Goal: Task Accomplishment & Management: Use online tool/utility

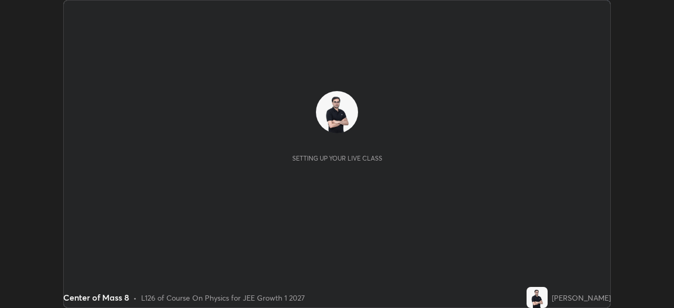
scroll to position [308, 673]
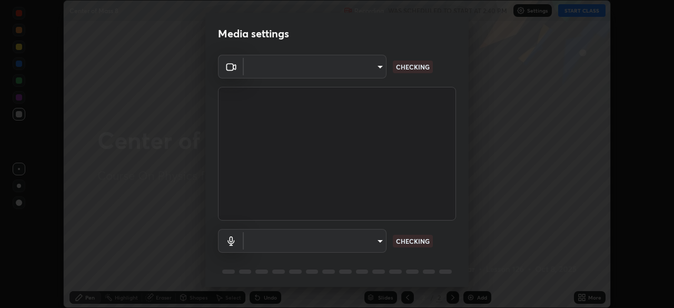
type input "7db3104c3122a209b332b64619111aa91615a24fb0de166504fa5909fce8eb30"
click at [595, 220] on div "Media settings OBS Virtual Camera 7db3104c3122a209b332b64619111aa91615a24fb0de1…" at bounding box center [337, 154] width 674 height 308
click at [376, 238] on body "Erase all Center of Mass 8 Recording WAS SCHEDULED TO START AT 2:40 PM Settings…" at bounding box center [337, 154] width 674 height 308
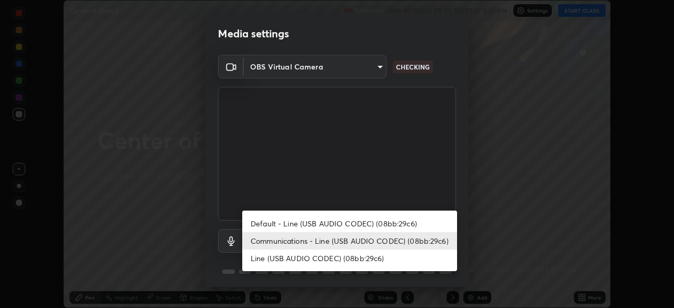
click at [389, 243] on li "Communications - Line (USB AUDIO CODEC) (08bb:29c6)" at bounding box center [349, 240] width 215 height 17
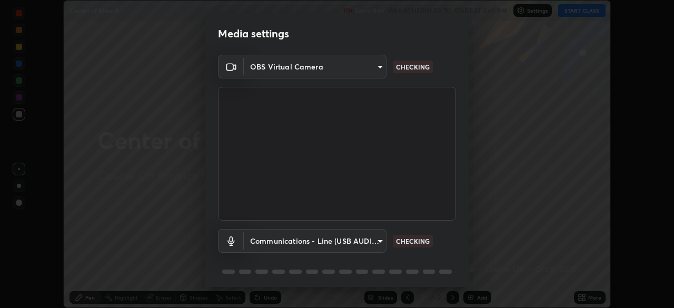
click at [370, 239] on body "Erase all Center of Mass 8 Recording WAS SCHEDULED TO START AT 2:40 PM Settings…" at bounding box center [337, 154] width 674 height 308
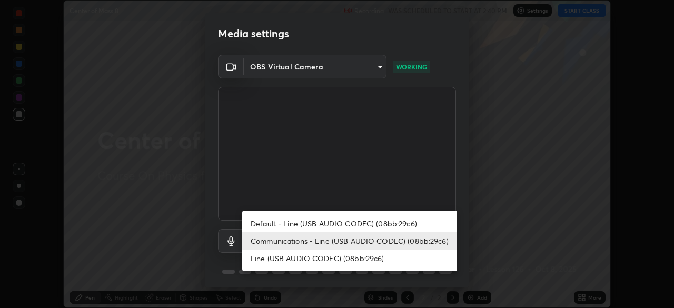
click at [407, 239] on li "Communications - Line (USB AUDIO CODEC) (08bb:29c6)" at bounding box center [349, 240] width 215 height 17
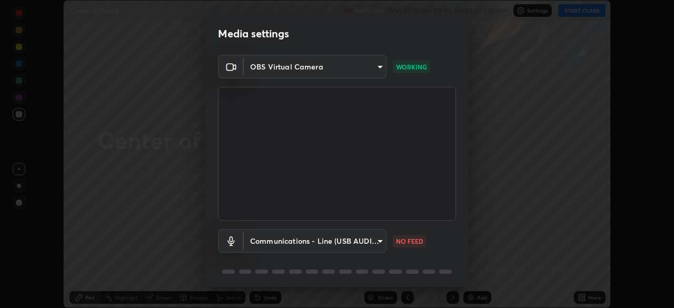
scroll to position [37, 0]
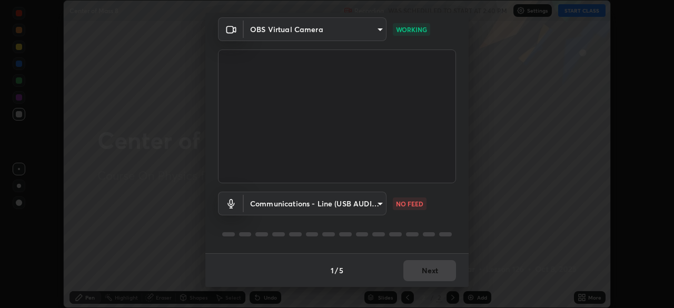
click at [374, 203] on body "Erase all Center of Mass 8 Recording WAS SCHEDULED TO START AT 2:40 PM Settings…" at bounding box center [337, 154] width 674 height 308
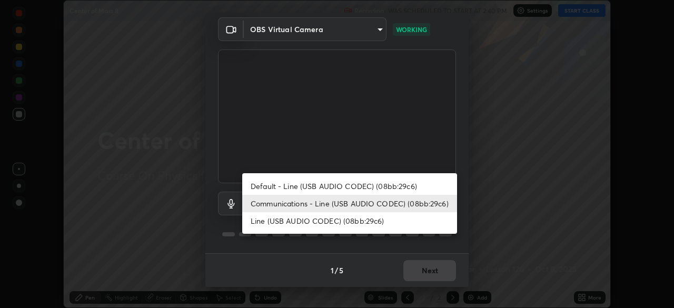
click at [359, 222] on li "Line (USB AUDIO CODEC) (08bb:29c6)" at bounding box center [349, 220] width 215 height 17
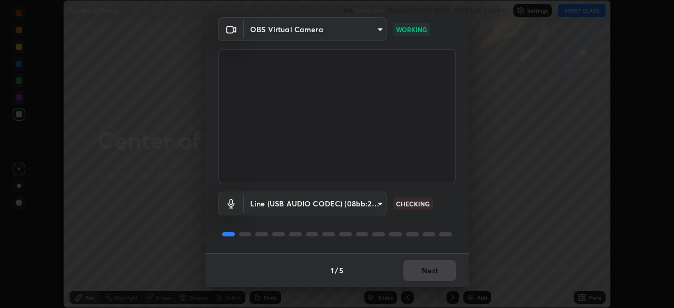
click at [372, 200] on body "Erase all Center of Mass 8 Recording WAS SCHEDULED TO START AT 2:40 PM Settings…" at bounding box center [337, 154] width 674 height 308
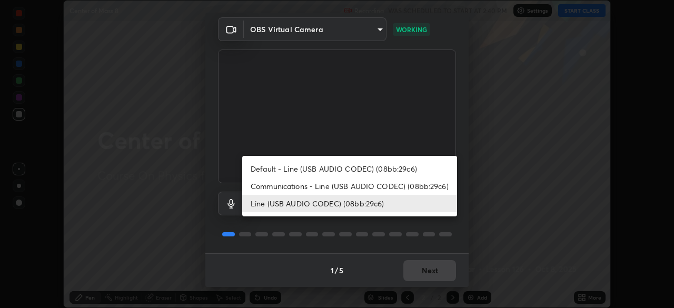
click at [374, 182] on li "Communications - Line (USB AUDIO CODEC) (08bb:29c6)" at bounding box center [349, 185] width 215 height 17
type input "communications"
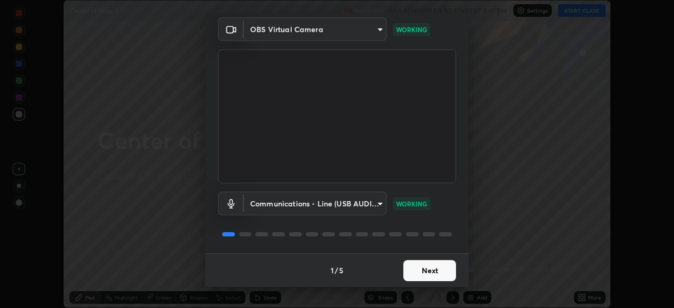
click at [421, 273] on button "Next" at bounding box center [429, 270] width 53 height 21
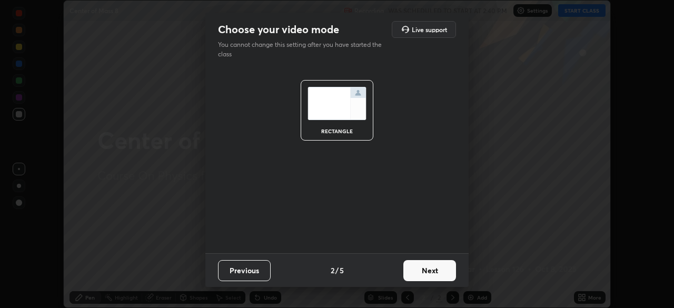
click at [432, 273] on button "Next" at bounding box center [429, 270] width 53 height 21
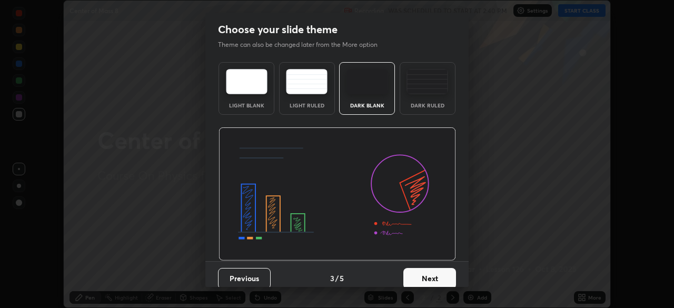
click at [443, 276] on button "Next" at bounding box center [429, 278] width 53 height 21
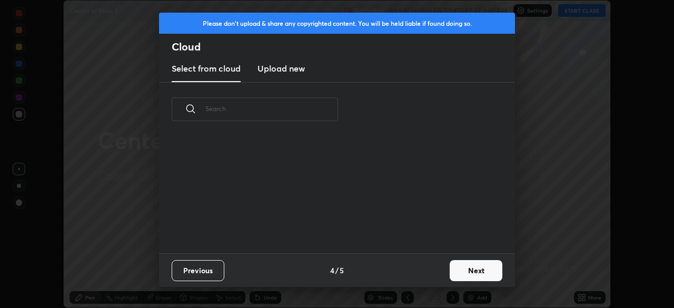
click at [466, 274] on button "Next" at bounding box center [475, 270] width 53 height 21
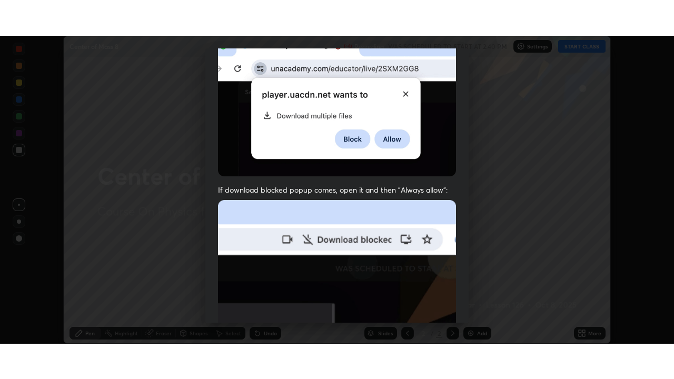
scroll to position [252, 0]
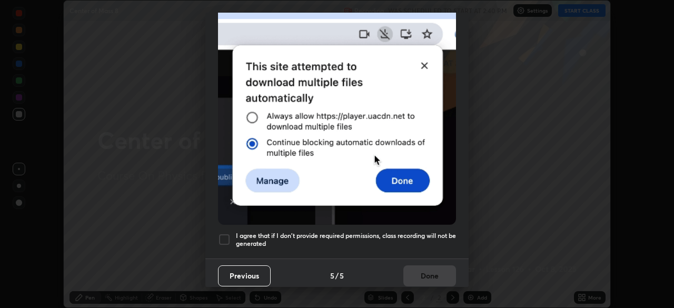
click at [224, 234] on div at bounding box center [224, 239] width 13 height 13
click at [423, 265] on button "Done" at bounding box center [429, 275] width 53 height 21
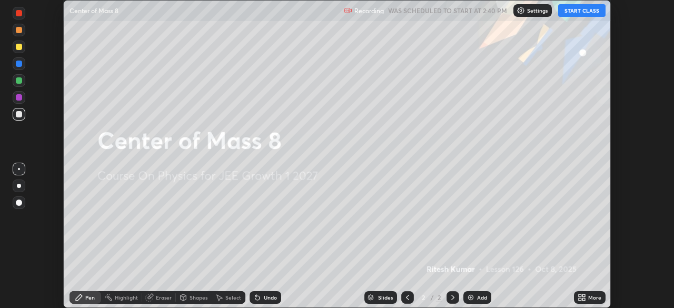
click at [577, 5] on button "START CLASS" at bounding box center [581, 10] width 47 height 13
click at [579, 295] on icon at bounding box center [579, 295] width 3 height 3
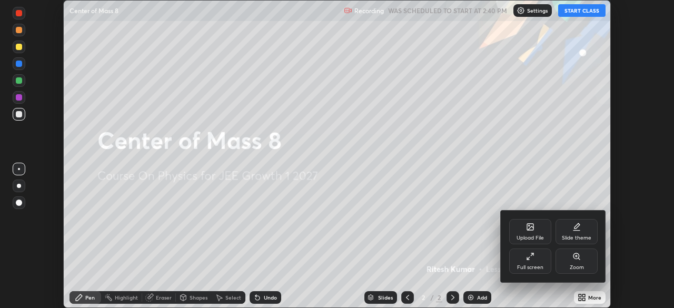
click at [529, 255] on icon at bounding box center [530, 256] width 8 height 8
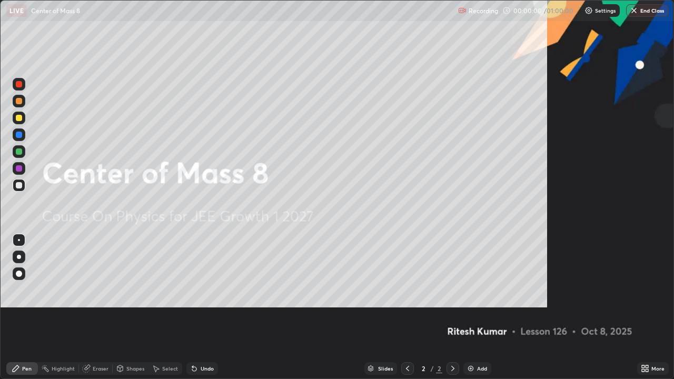
scroll to position [379, 674]
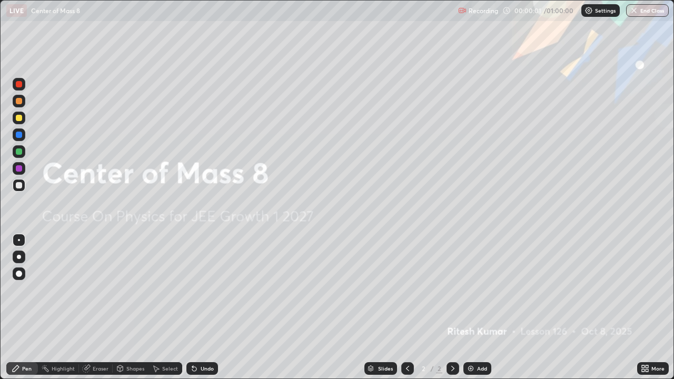
click at [473, 307] on img at bounding box center [470, 368] width 8 height 8
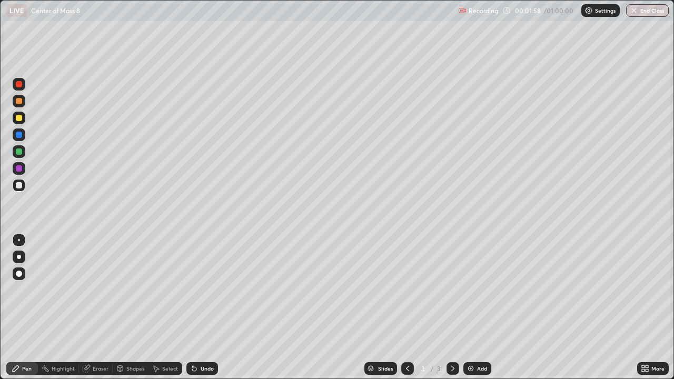
click at [17, 187] on div at bounding box center [19, 185] width 6 height 6
click at [18, 137] on div at bounding box center [19, 135] width 6 height 6
click at [18, 102] on div at bounding box center [19, 101] width 6 height 6
click at [18, 122] on div at bounding box center [19, 118] width 13 height 13
click at [473, 307] on img at bounding box center [470, 368] width 8 height 8
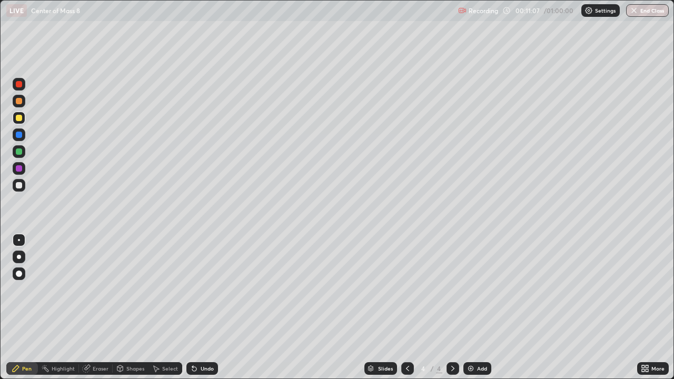
click at [406, 307] on icon at bounding box center [407, 368] width 8 height 8
click at [470, 307] on img at bounding box center [470, 368] width 8 height 8
click at [22, 152] on div at bounding box center [19, 151] width 6 height 6
click at [23, 120] on div at bounding box center [19, 118] width 13 height 13
click at [17, 135] on div at bounding box center [19, 135] width 6 height 6
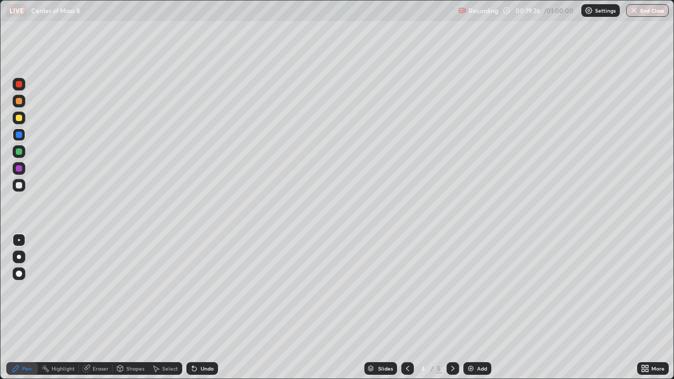
click at [471, 307] on img at bounding box center [470, 368] width 8 height 8
click at [20, 101] on div at bounding box center [19, 101] width 6 height 6
click at [101, 307] on div "Eraser" at bounding box center [96, 368] width 34 height 13
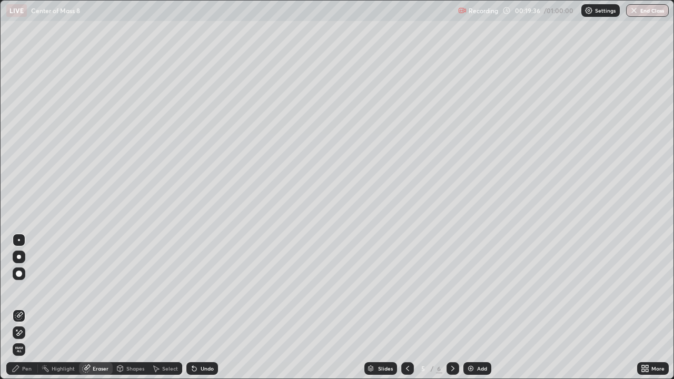
click at [27, 307] on div "Pen" at bounding box center [26, 368] width 9 height 5
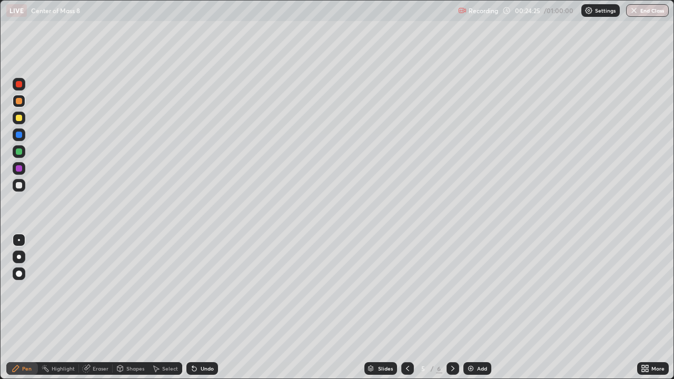
click at [466, 307] on img at bounding box center [470, 368] width 8 height 8
click at [17, 117] on div at bounding box center [19, 118] width 6 height 6
click at [19, 183] on div at bounding box center [19, 185] width 6 height 6
click at [15, 182] on div at bounding box center [19, 185] width 13 height 13
click at [17, 118] on div at bounding box center [19, 118] width 6 height 6
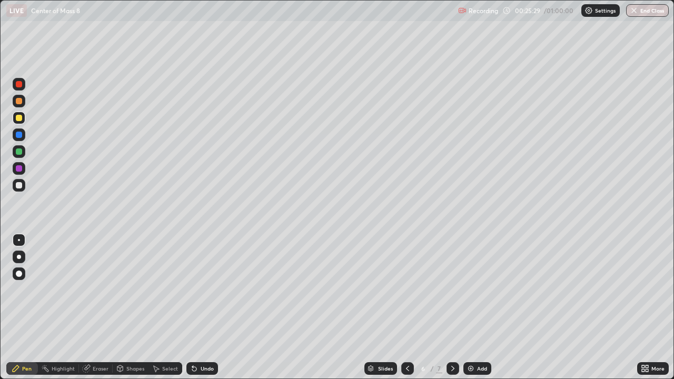
click at [16, 169] on div at bounding box center [19, 168] width 6 height 6
click at [16, 185] on div at bounding box center [19, 185] width 6 height 6
click at [287, 198] on p "Undo" at bounding box center [281, 200] width 16 height 8
click at [101, 307] on div "Eraser" at bounding box center [101, 368] width 16 height 5
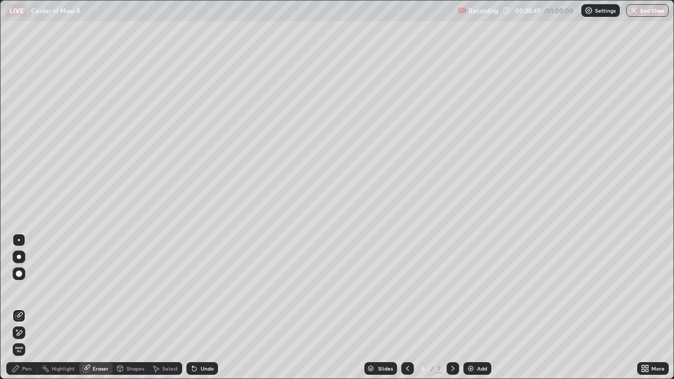
click at [172, 307] on div "Select" at bounding box center [170, 368] width 16 height 5
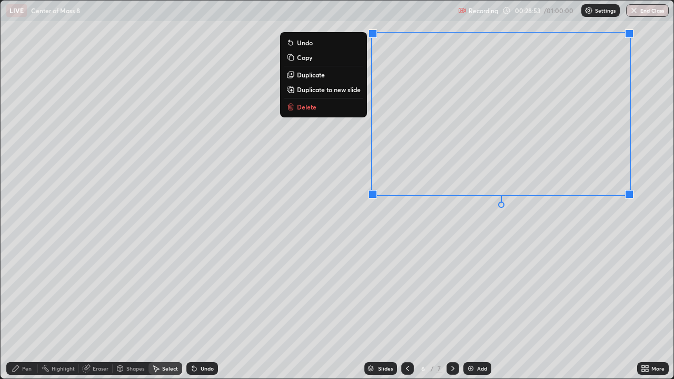
click at [317, 106] on button "Delete" at bounding box center [323, 107] width 78 height 13
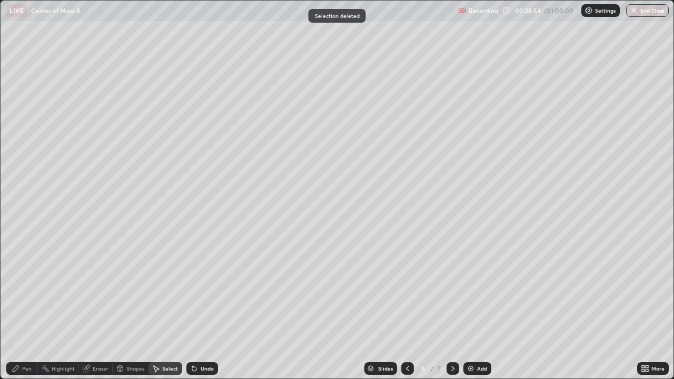
click at [32, 307] on div "Pen" at bounding box center [22, 368] width 32 height 13
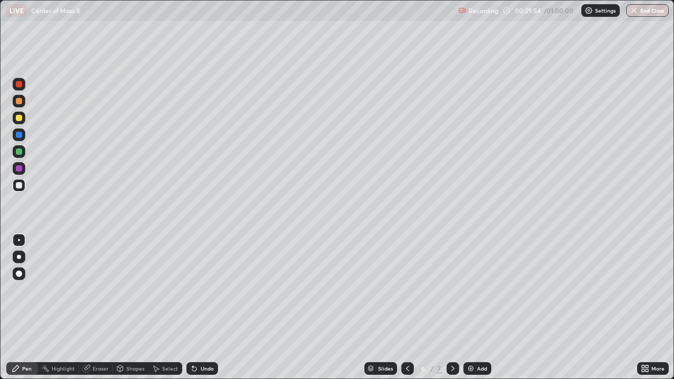
click at [19, 117] on div at bounding box center [19, 118] width 6 height 6
click at [171, 307] on div "Select" at bounding box center [170, 368] width 16 height 5
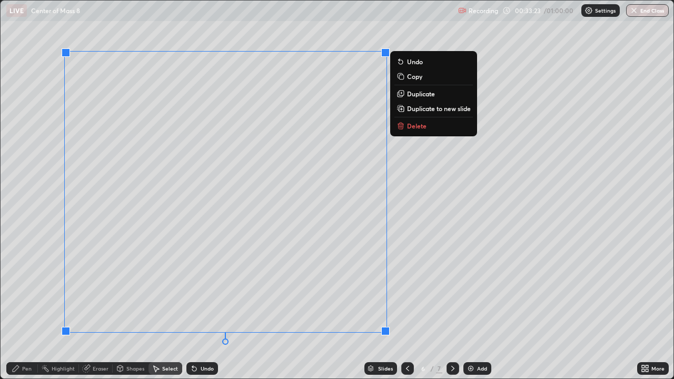
click at [405, 129] on button "Delete" at bounding box center [433, 125] width 78 height 13
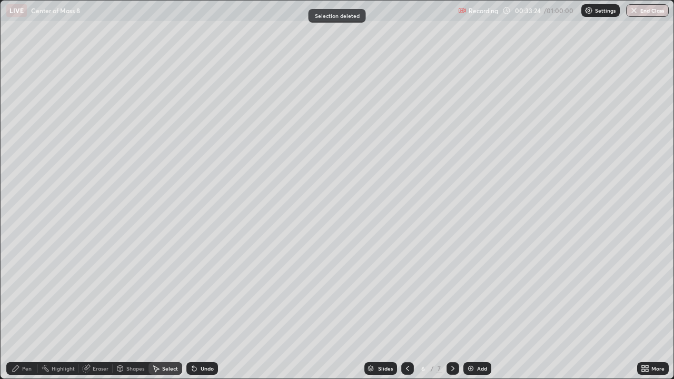
click at [23, 307] on div "Pen" at bounding box center [26, 368] width 9 height 5
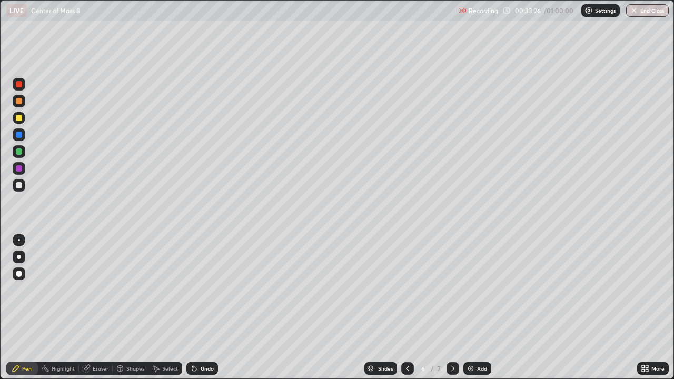
click at [98, 307] on div "Eraser" at bounding box center [101, 368] width 16 height 5
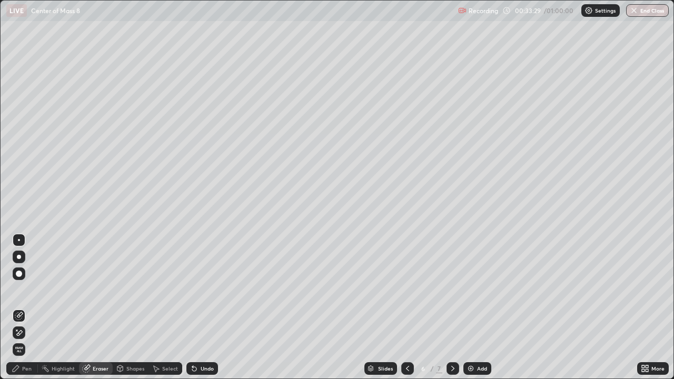
click at [21, 307] on div "Pen" at bounding box center [22, 368] width 32 height 13
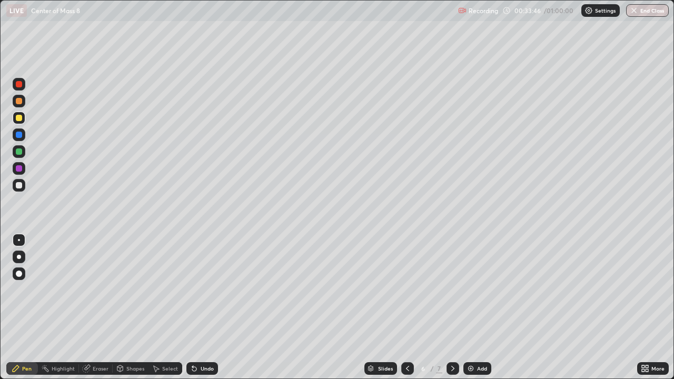
click at [97, 307] on div "Eraser" at bounding box center [101, 368] width 16 height 5
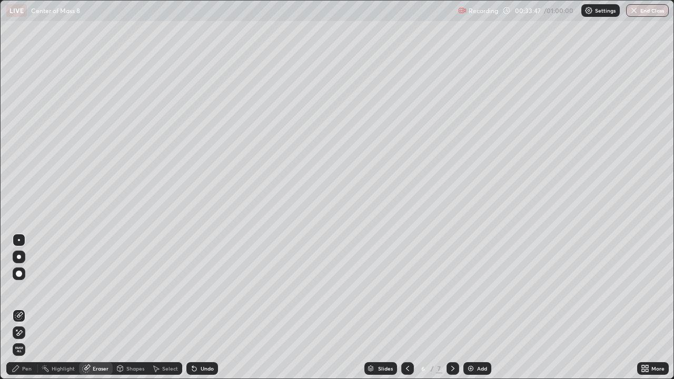
click at [24, 307] on div "Pen" at bounding box center [22, 368] width 32 height 13
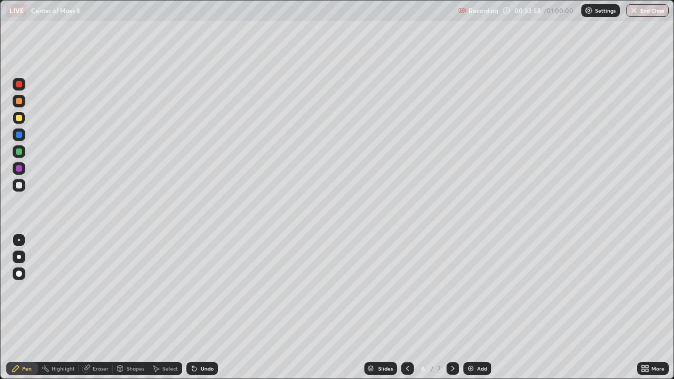
click at [18, 102] on div at bounding box center [19, 101] width 6 height 6
click at [19, 185] on div at bounding box center [19, 185] width 6 height 6
click at [14, 150] on div at bounding box center [19, 151] width 13 height 13
click at [473, 307] on img at bounding box center [470, 368] width 8 height 8
click at [23, 101] on div at bounding box center [19, 101] width 13 height 13
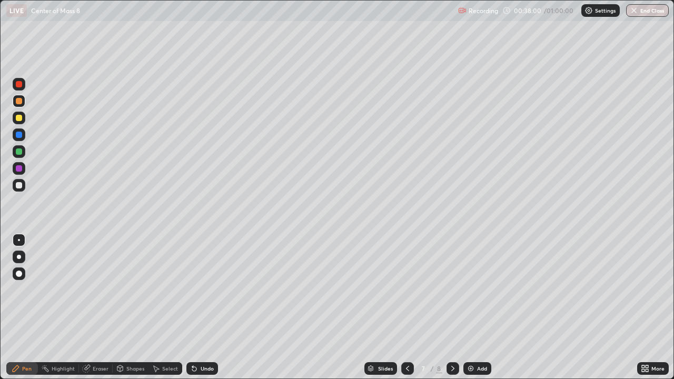
click at [20, 102] on div at bounding box center [19, 101] width 6 height 6
click at [23, 118] on div at bounding box center [19, 118] width 13 height 13
click at [21, 184] on div at bounding box center [19, 185] width 6 height 6
click at [19, 152] on div at bounding box center [19, 151] width 6 height 6
click at [18, 119] on div at bounding box center [19, 118] width 6 height 6
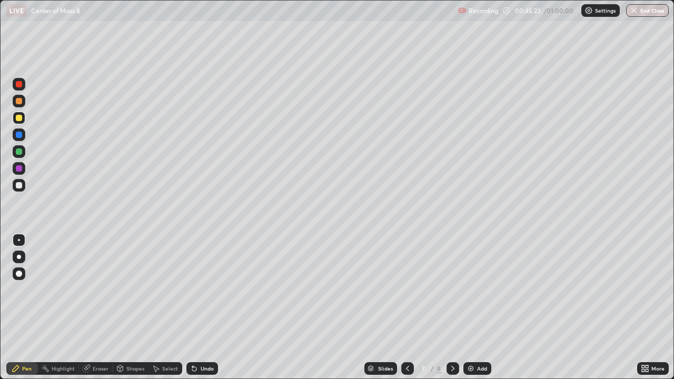
click at [17, 103] on div at bounding box center [19, 101] width 6 height 6
click at [163, 307] on div "Select" at bounding box center [170, 368] width 16 height 5
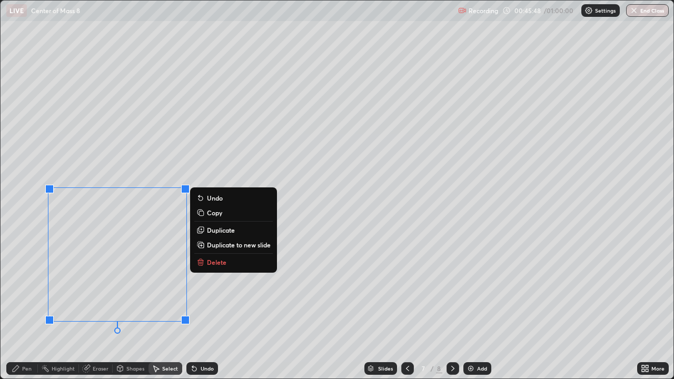
click at [202, 259] on icon at bounding box center [201, 260] width 4 height 2
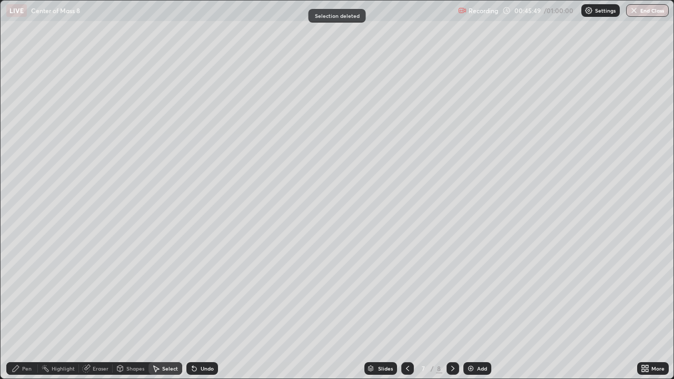
click at [23, 307] on div "Pen" at bounding box center [26, 368] width 9 height 5
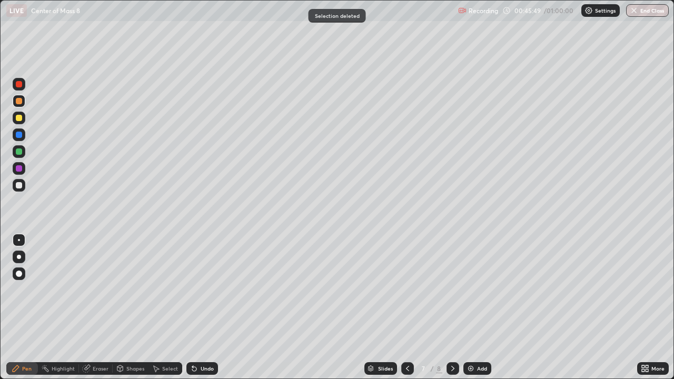
click at [23, 307] on div "Pen" at bounding box center [26, 368] width 9 height 5
click at [165, 307] on div "Select" at bounding box center [165, 368] width 34 height 13
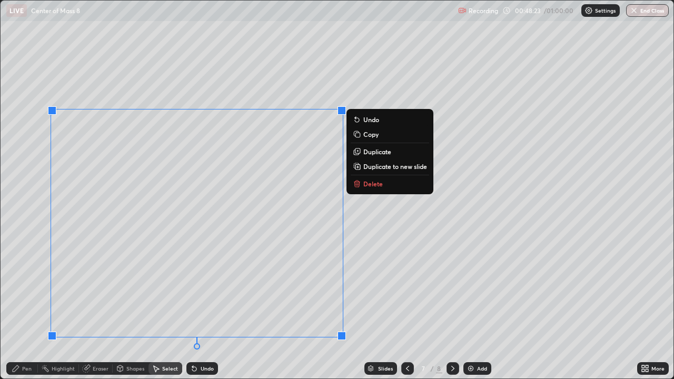
click at [360, 183] on icon at bounding box center [357, 183] width 8 height 8
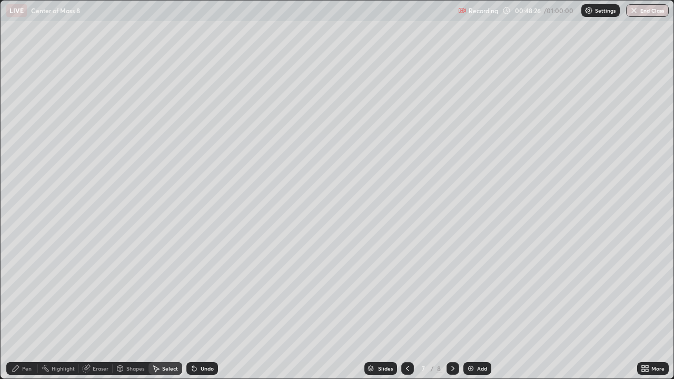
click at [488, 105] on div "0 ° Undo Copy Duplicate Duplicate to new slide Delete" at bounding box center [337, 190] width 672 height 378
click at [23, 307] on div "Pen" at bounding box center [26, 368] width 9 height 5
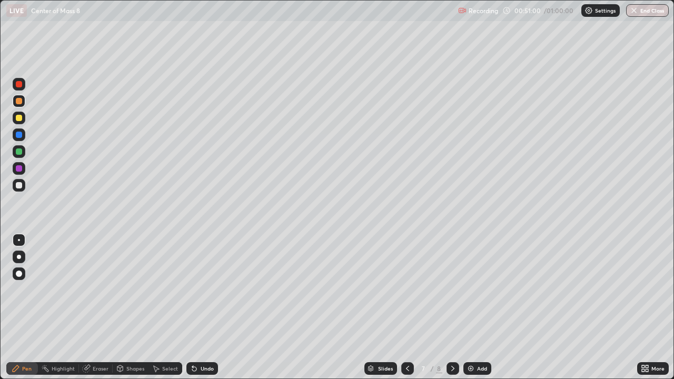
click at [168, 307] on div "Select" at bounding box center [170, 368] width 16 height 5
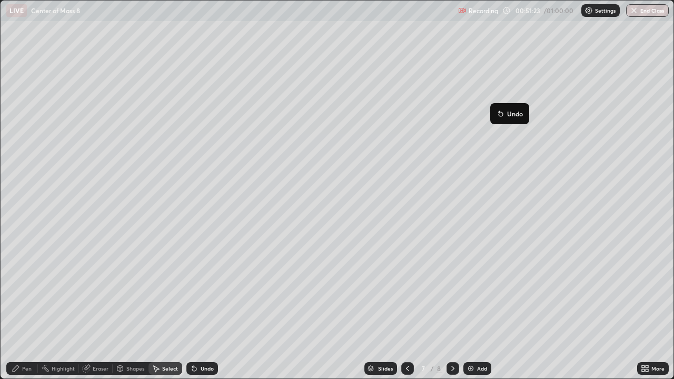
click at [402, 175] on div "0 ° Undo Copy Duplicate Duplicate to new slide Delete" at bounding box center [337, 190] width 672 height 378
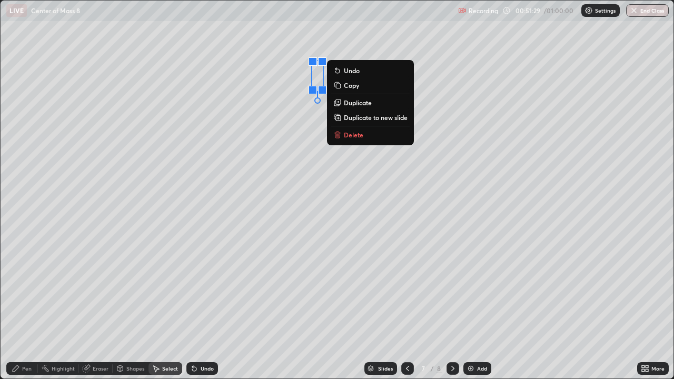
click at [385, 190] on div "0 ° Undo Copy Duplicate Duplicate to new slide Delete" at bounding box center [337, 190] width 672 height 378
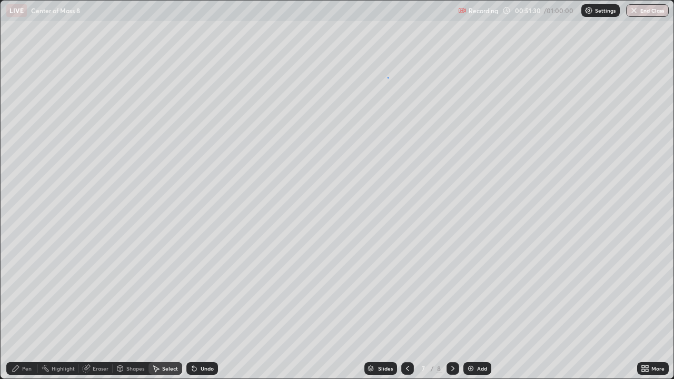
click at [388, 77] on div "0 ° Undo Copy Duplicate Duplicate to new slide Delete" at bounding box center [337, 190] width 672 height 378
click at [506, 117] on div "0 ° Undo Copy Duplicate Duplicate to new slide Delete" at bounding box center [337, 190] width 672 height 378
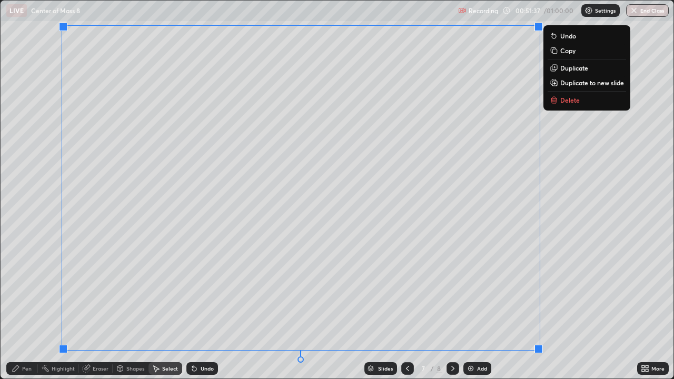
click at [560, 101] on p "Delete" at bounding box center [569, 100] width 19 height 8
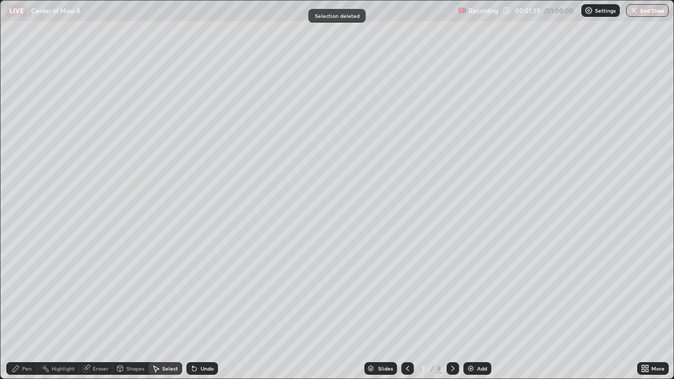
click at [24, 307] on div "Pen" at bounding box center [26, 368] width 9 height 5
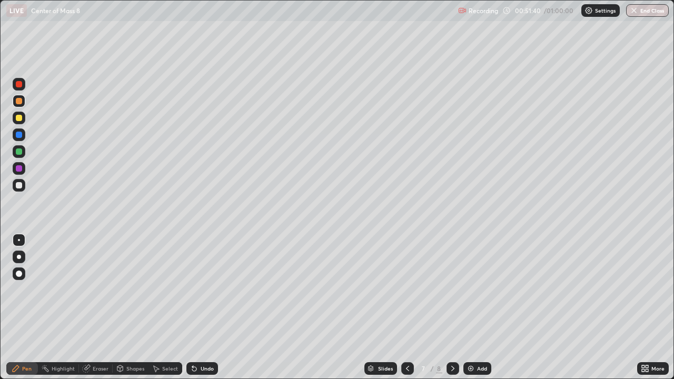
click at [18, 117] on div at bounding box center [19, 118] width 6 height 6
click at [649, 11] on button "End Class" at bounding box center [648, 10] width 42 height 13
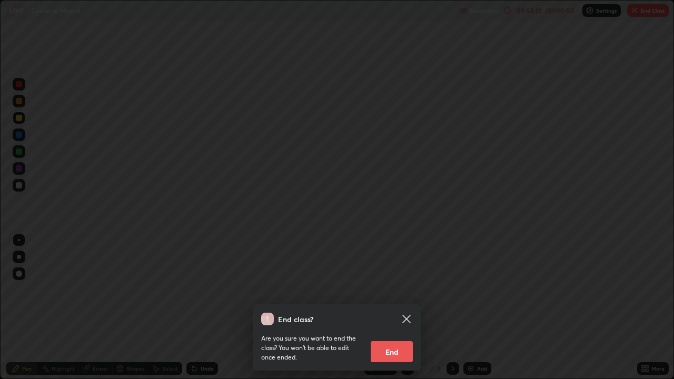
click at [388, 307] on button "End" at bounding box center [391, 351] width 42 height 21
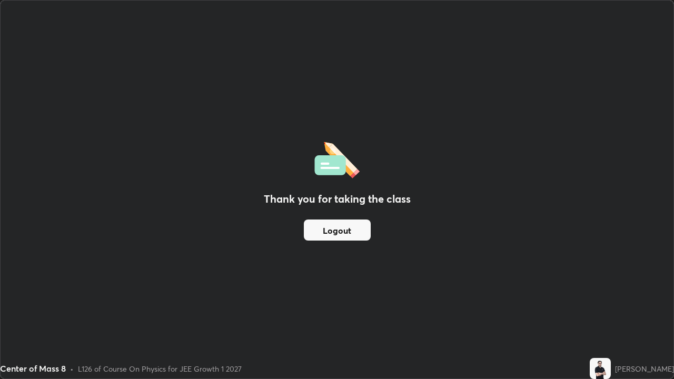
click at [333, 225] on button "Logout" at bounding box center [337, 229] width 67 height 21
